Goal: Find contact information: Find contact information

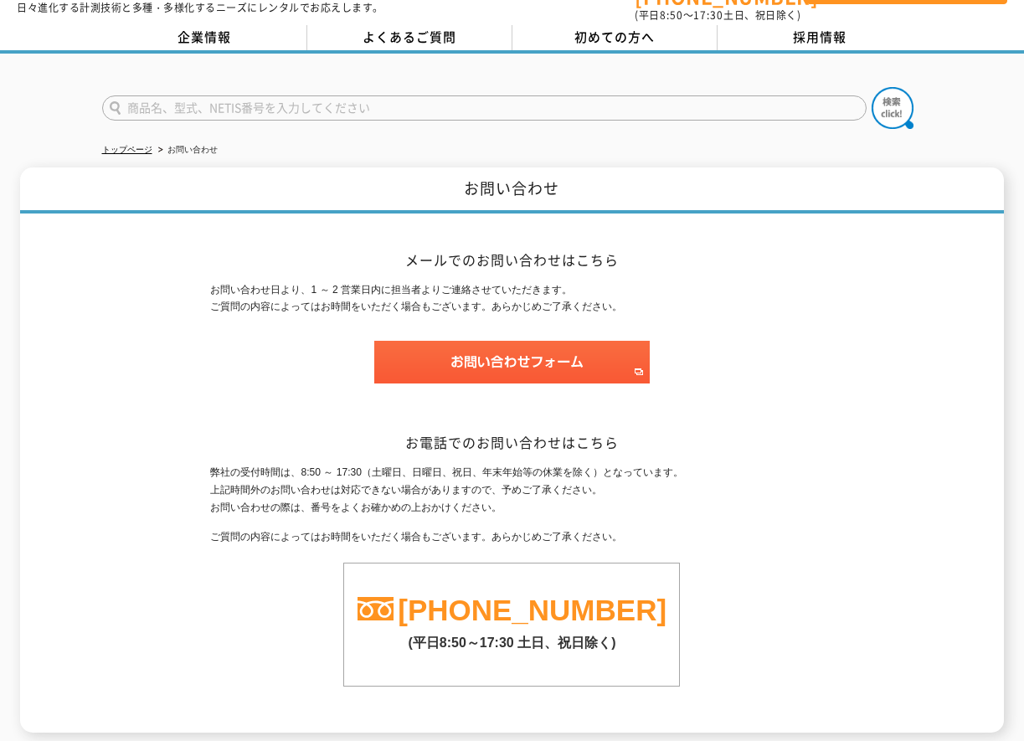
scroll to position [84, 0]
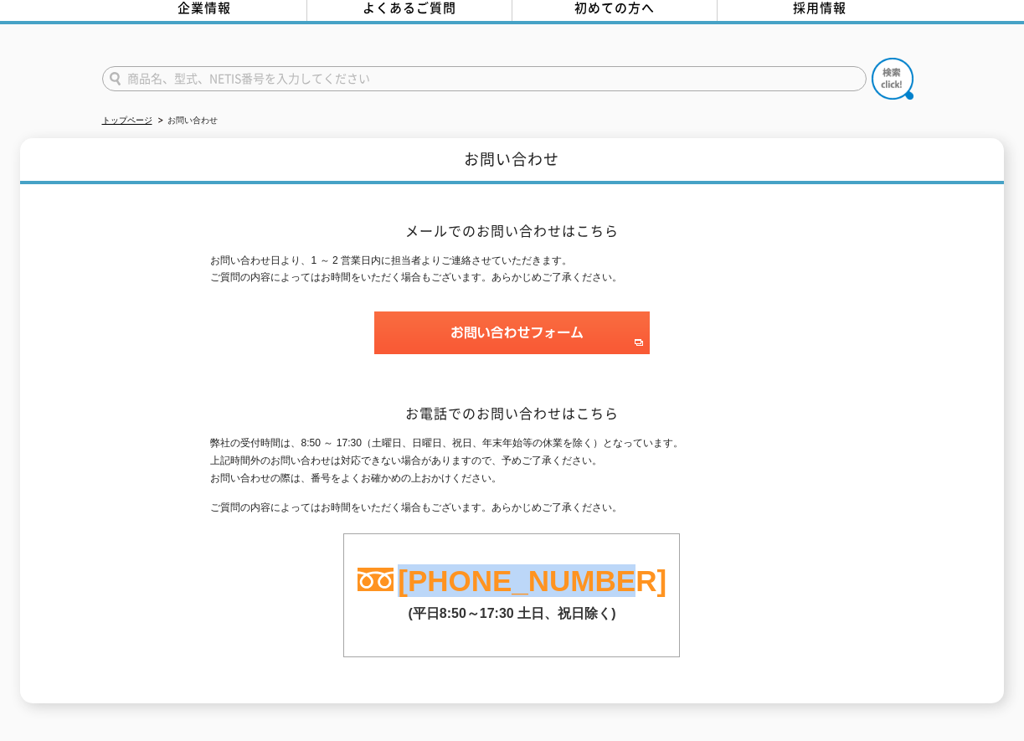
drag, startPoint x: 647, startPoint y: 573, endPoint x: 429, endPoint y: 567, distance: 218.7
click at [429, 568] on div "[PHONE_NUMBER]" at bounding box center [511, 582] width 335 height 29
copy link "[PHONE_NUMBER]"
drag, startPoint x: 99, startPoint y: 271, endPoint x: 245, endPoint y: 245, distance: 147.9
click at [101, 271] on div "お問い合わせ メールでのお問い合わせはこちら お問い合わせ日より、1 ～ 2 営業日内に担当者よりご連絡させていただきます。 ご質問の内容によってはお時間をい…" at bounding box center [511, 420] width 983 height 565
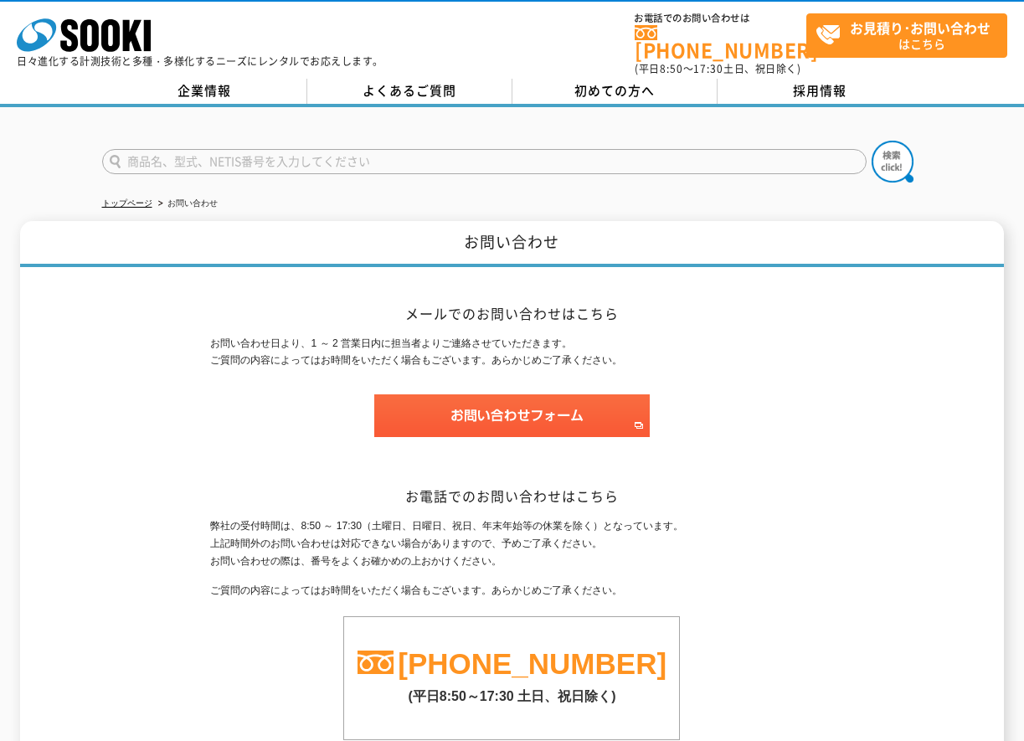
scroll to position [0, 0]
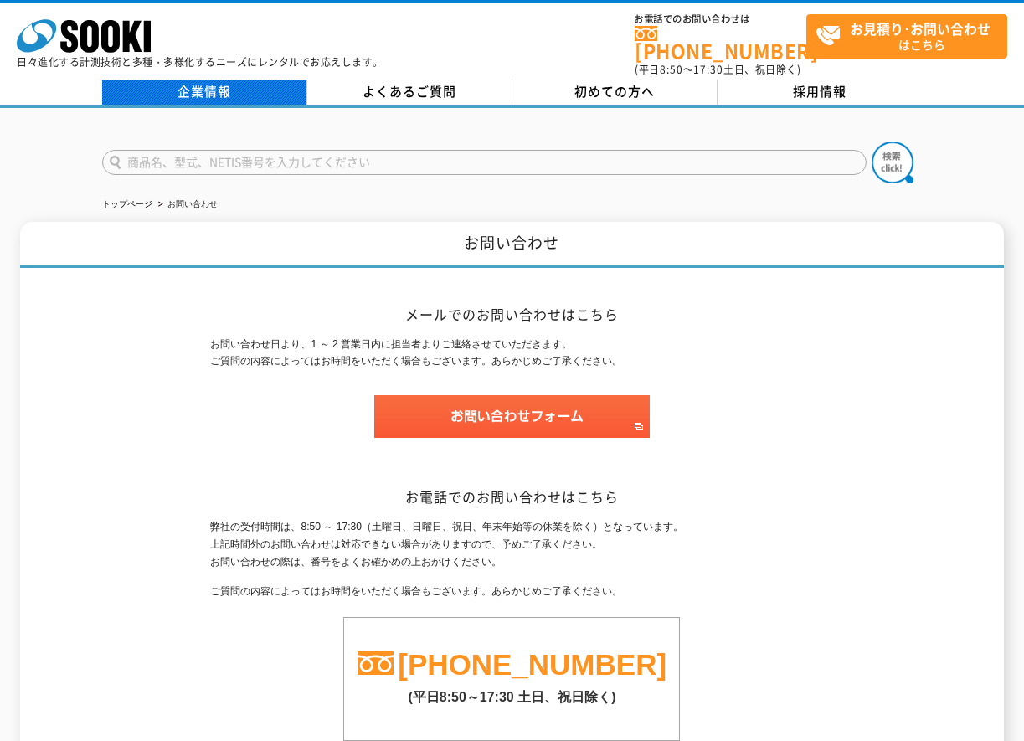
click at [195, 81] on link "企業情報" at bounding box center [204, 92] width 205 height 25
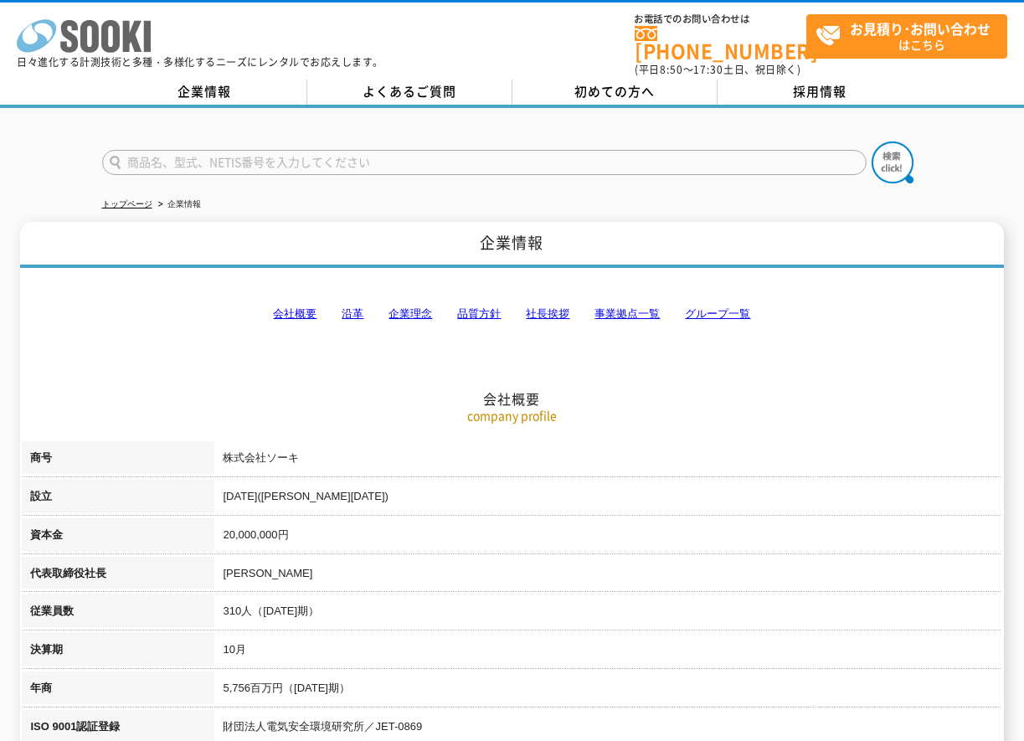
click at [137, 44] on polygon at bounding box center [132, 36] width 19 height 31
